Goal: Check status

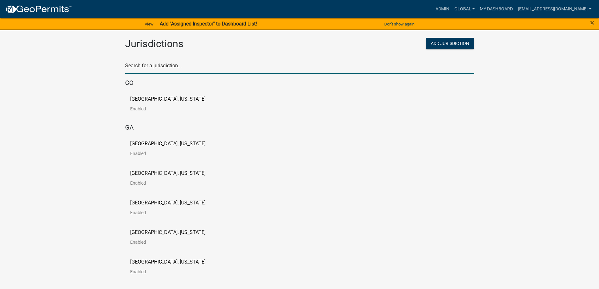
click at [223, 63] on input "text" at bounding box center [299, 67] width 349 height 13
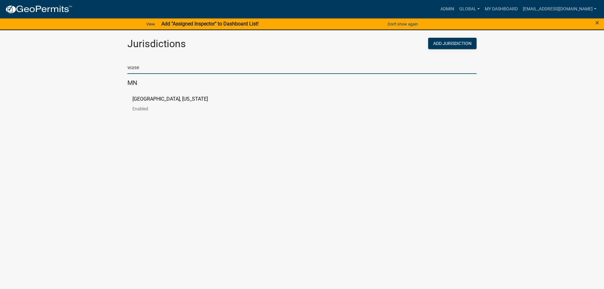
type input "wase"
click at [171, 98] on p "[GEOGRAPHIC_DATA], [US_STATE]" at bounding box center [169, 99] width 75 height 5
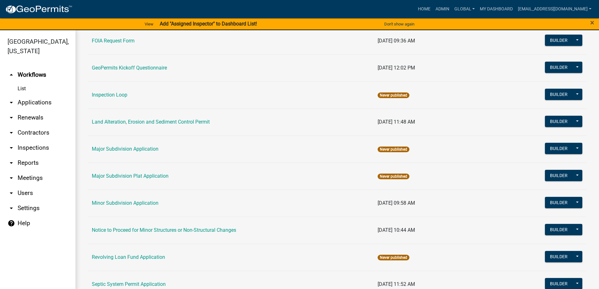
scroll to position [283, 0]
click at [145, 202] on link "Minor Subdivision Application" at bounding box center [125, 203] width 67 height 6
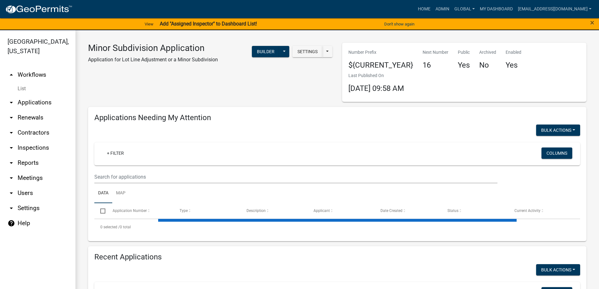
select select "3: 100"
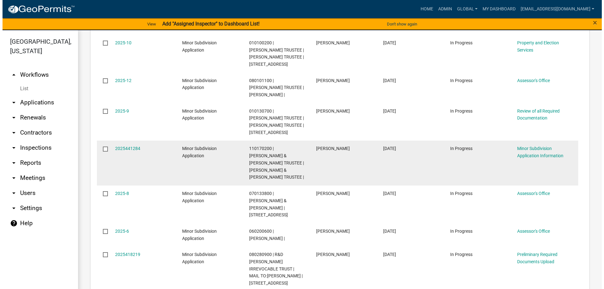
scroll to position [440, 0]
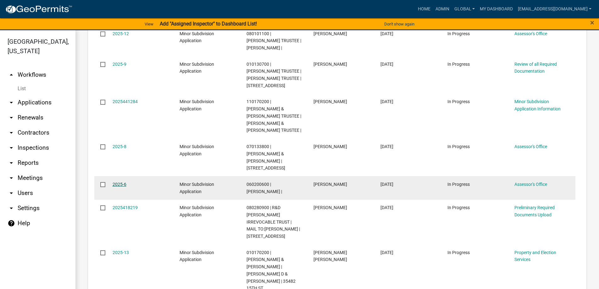
click at [119, 182] on link "2025-6" at bounding box center [120, 184] width 14 height 5
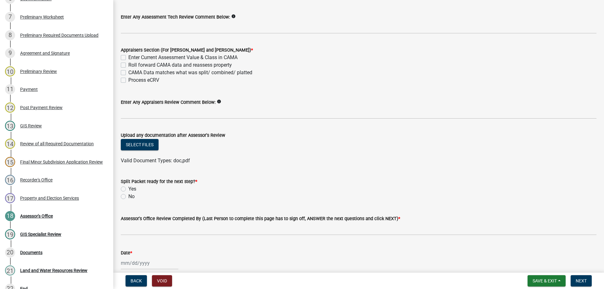
scroll to position [138, 0]
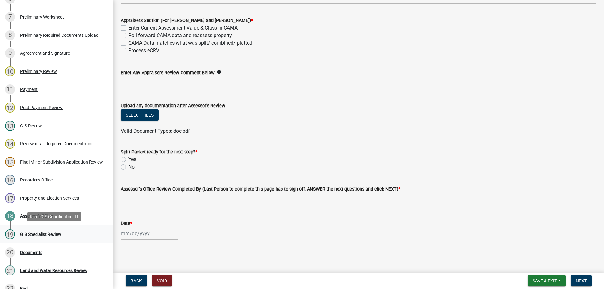
click at [37, 232] on div "GIS Specialist Review" at bounding box center [40, 234] width 41 height 4
click at [31, 235] on div "GIS Specialist Review" at bounding box center [40, 234] width 41 height 4
click at [43, 233] on div "GIS Specialist Review" at bounding box center [40, 234] width 41 height 4
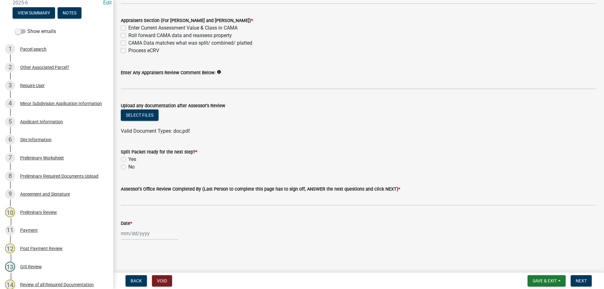
scroll to position [0, 0]
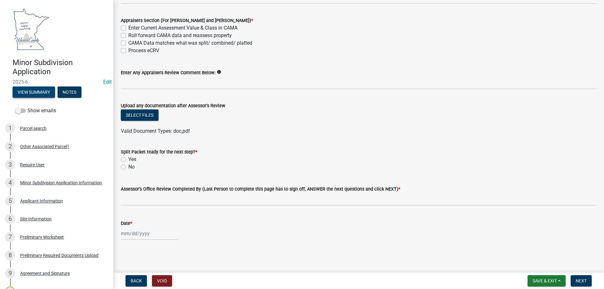
click at [36, 91] on button "View Summary" at bounding box center [34, 91] width 42 height 11
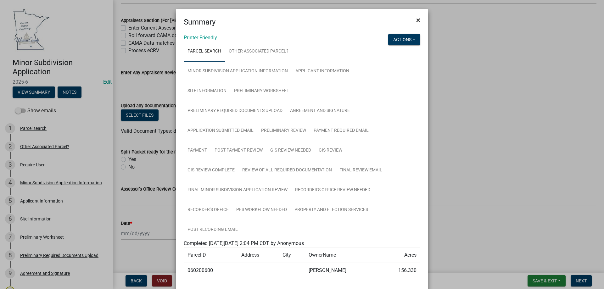
click at [416, 19] on span "×" at bounding box center [418, 20] width 4 height 9
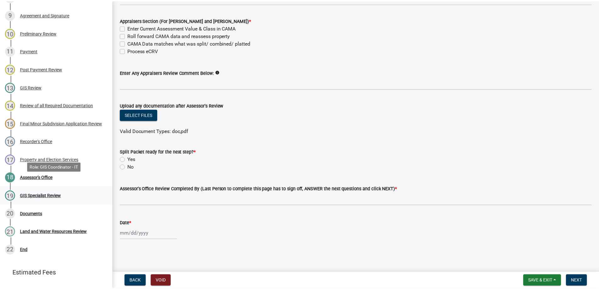
scroll to position [283, 0]
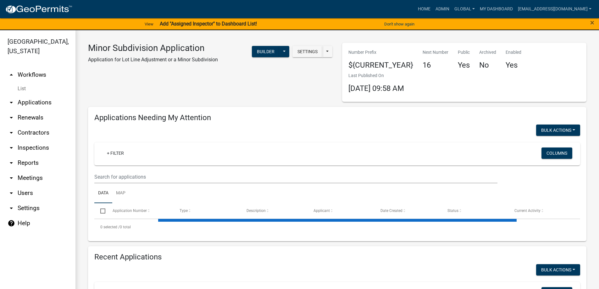
select select "3: 100"
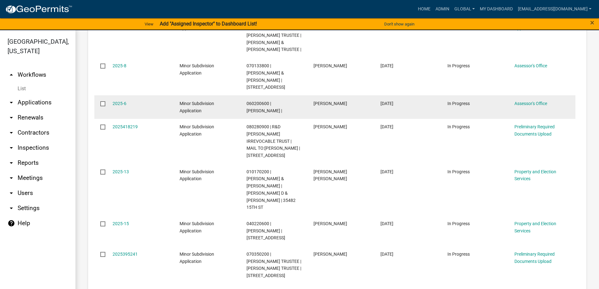
scroll to position [566, 0]
